Goal: Task Accomplishment & Management: Manage account settings

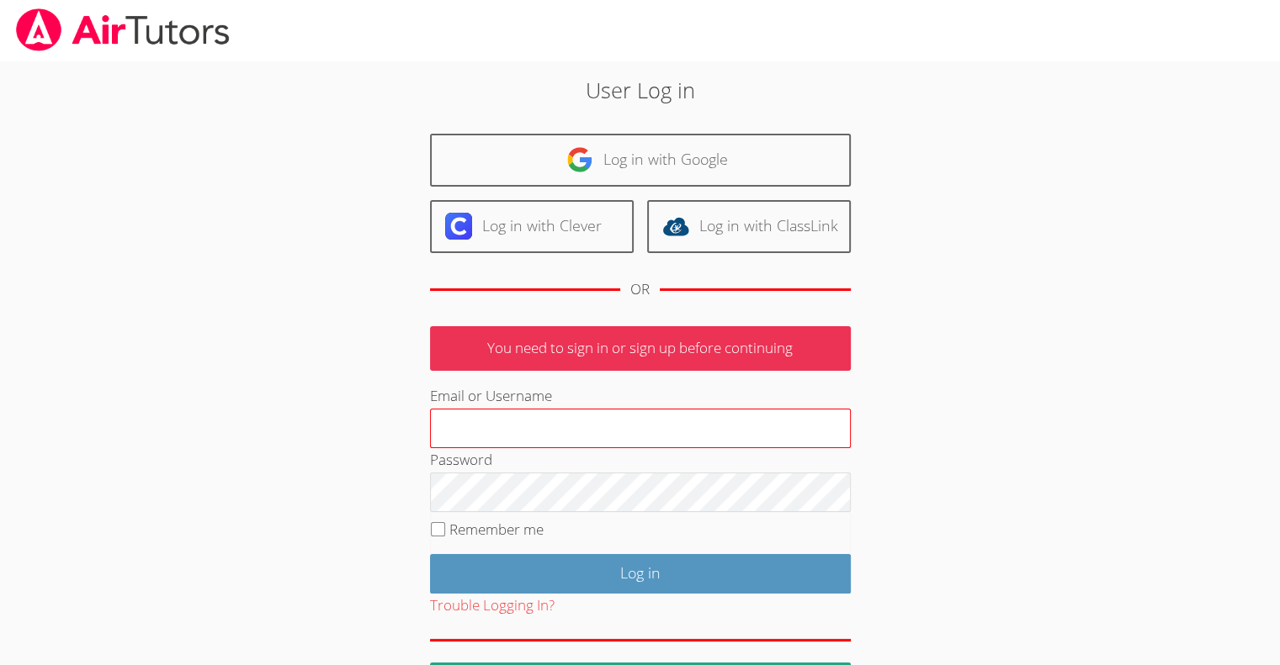
click at [485, 416] on input "Email or Username" at bounding box center [640, 429] width 421 height 40
type input "[EMAIL_ADDRESS][DOMAIN_NAME]"
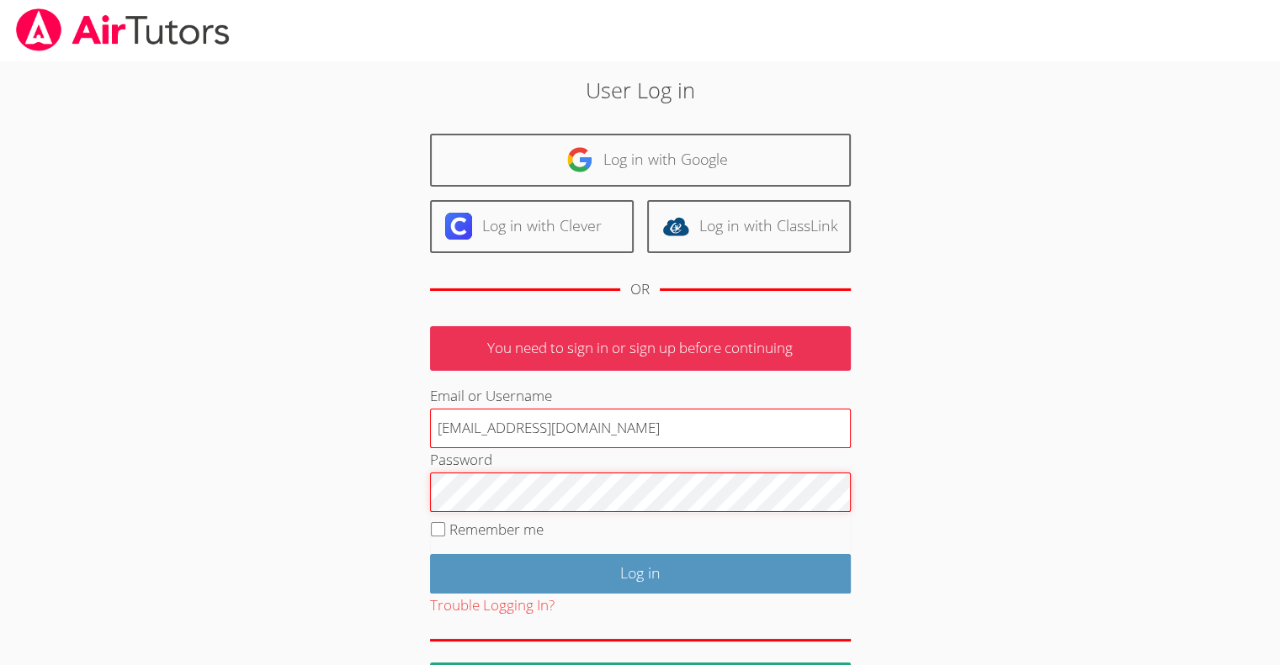
click at [430, 554] on input "Log in" at bounding box center [640, 574] width 421 height 40
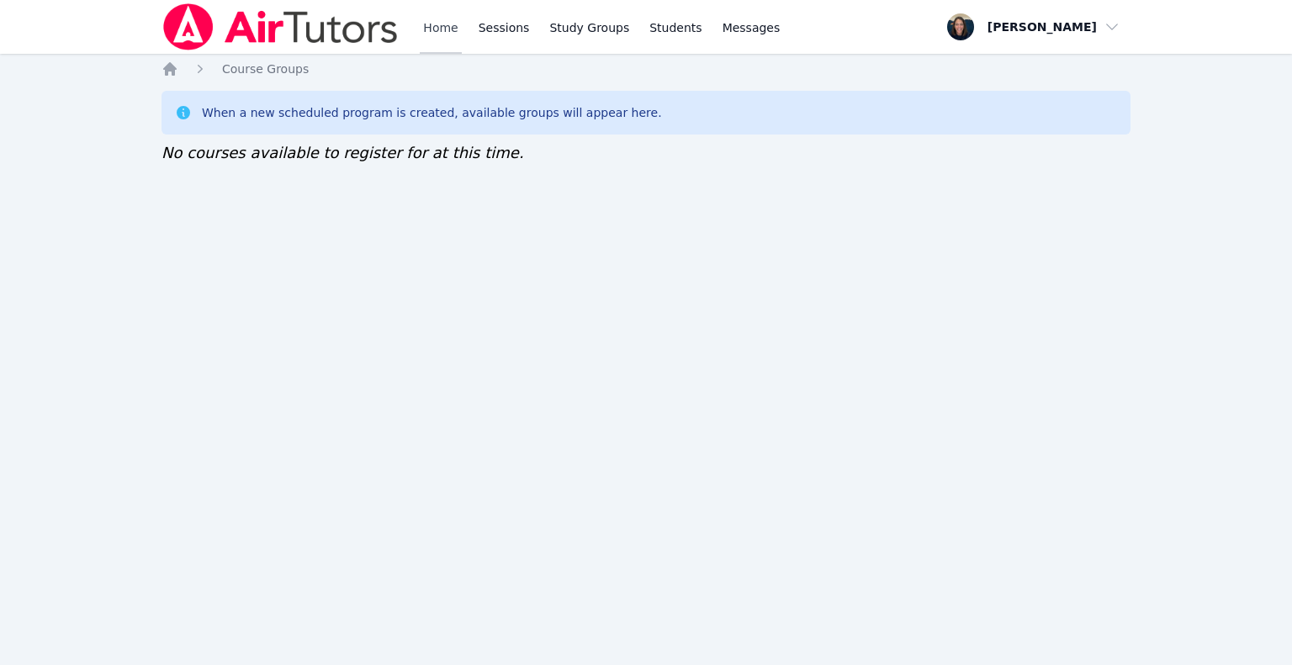
click at [454, 21] on link "Home" at bounding box center [440, 27] width 41 height 54
